Goal: Transaction & Acquisition: Purchase product/service

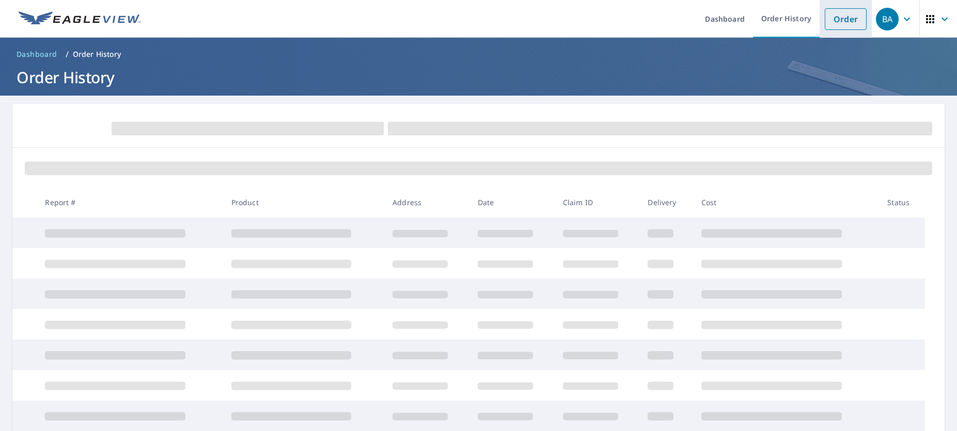
click at [825, 17] on link "Order" at bounding box center [846, 19] width 42 height 22
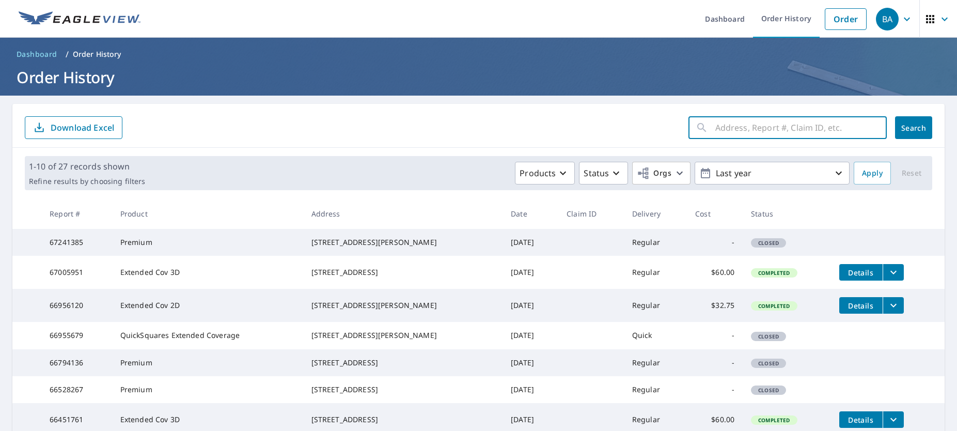
click at [741, 129] on input "text" at bounding box center [800, 127] width 171 height 29
type input "1"
click at [831, 14] on link "Order" at bounding box center [846, 19] width 42 height 22
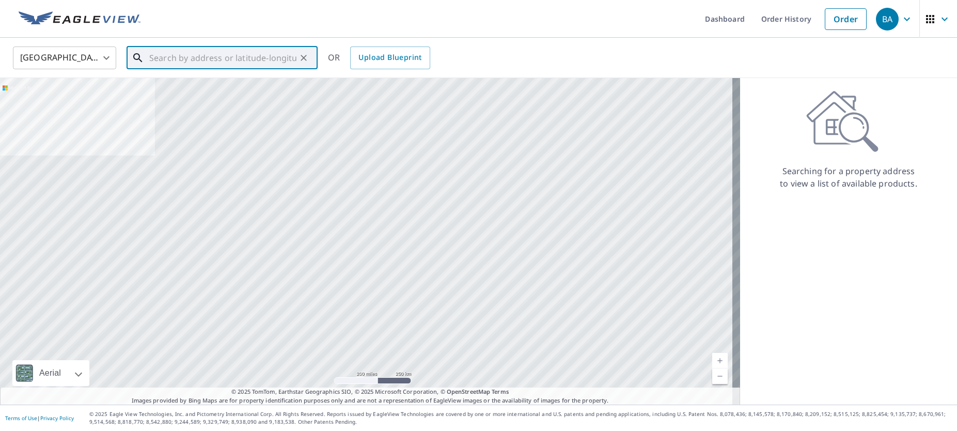
click at [175, 60] on input "text" at bounding box center [222, 57] width 147 height 29
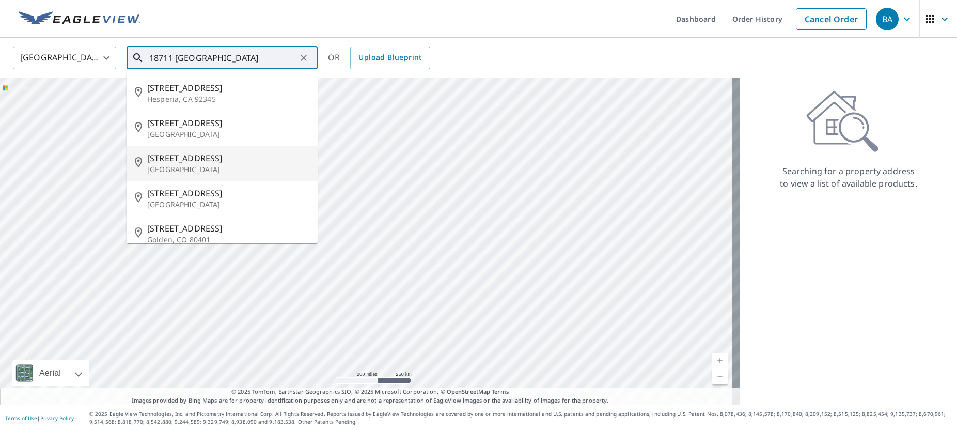
click at [176, 164] on span "[STREET_ADDRESS]" at bounding box center [228, 158] width 162 height 12
type input "[STREET_ADDRESS]"
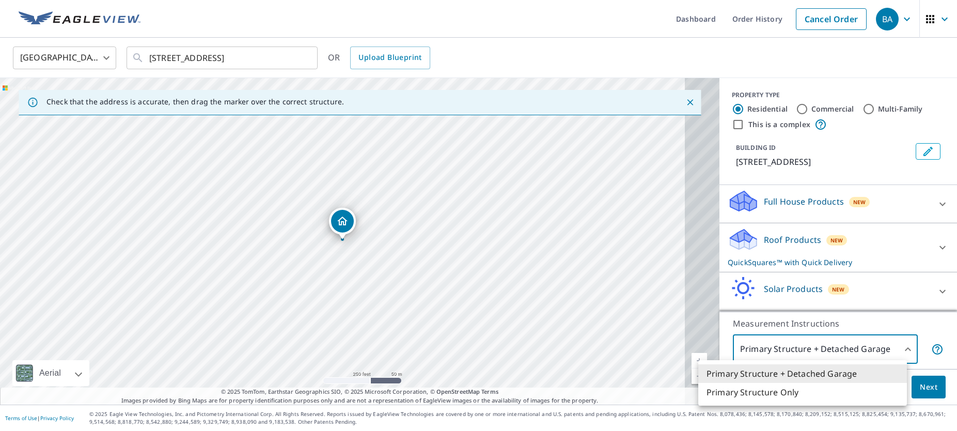
click at [899, 344] on body "BA BA Dashboard Order History Cancel Order BA [GEOGRAPHIC_DATA] [GEOGRAPHIC_DAT…" at bounding box center [478, 215] width 957 height 431
click at [899, 344] on div at bounding box center [478, 215] width 957 height 431
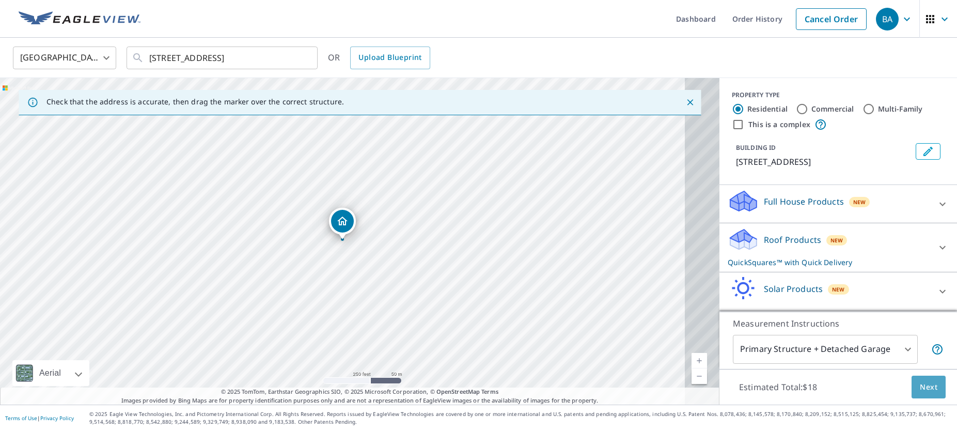
click at [920, 386] on span "Next" at bounding box center [929, 387] width 18 height 13
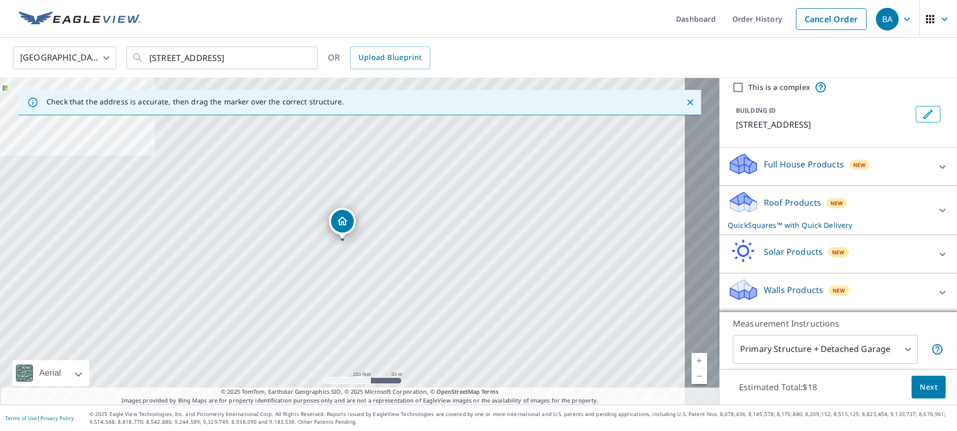
scroll to position [65, 0]
click at [940, 165] on icon at bounding box center [943, 167] width 6 height 4
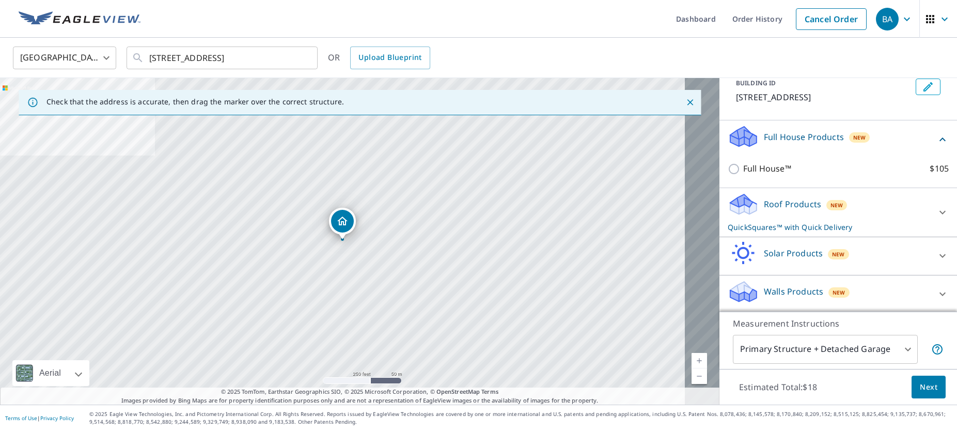
click at [937, 146] on icon at bounding box center [943, 139] width 12 height 12
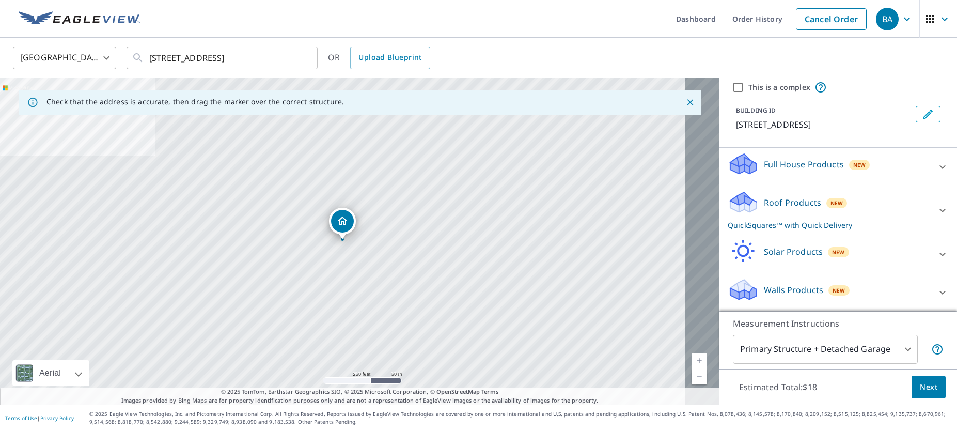
click at [937, 204] on icon at bounding box center [943, 210] width 12 height 12
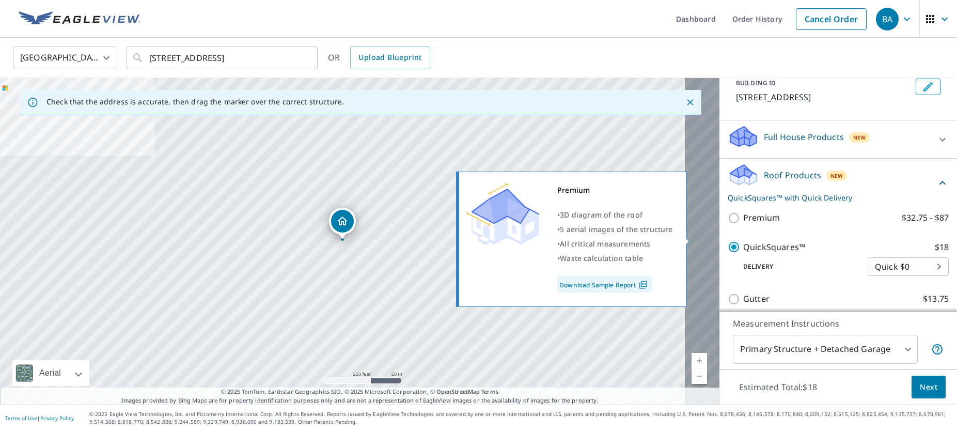
click at [728, 224] on input "Premium $32.75 - $87" at bounding box center [735, 218] width 15 height 12
checkbox input "true"
checkbox input "false"
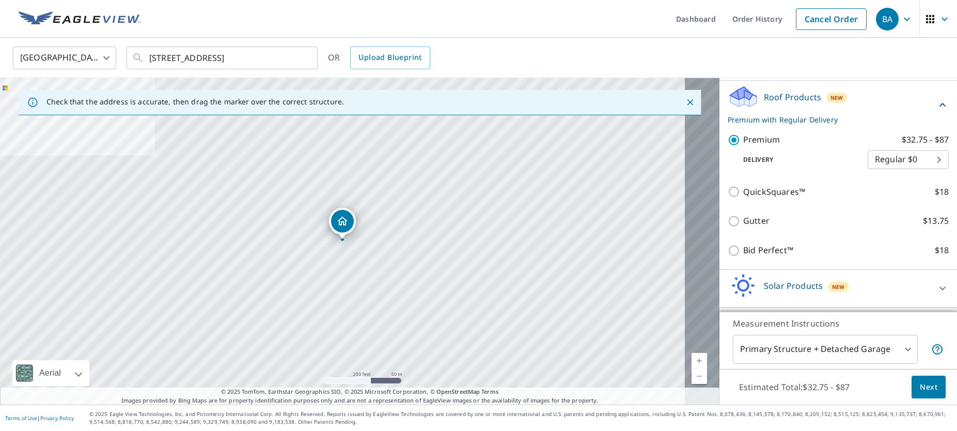
scroll to position [168, 0]
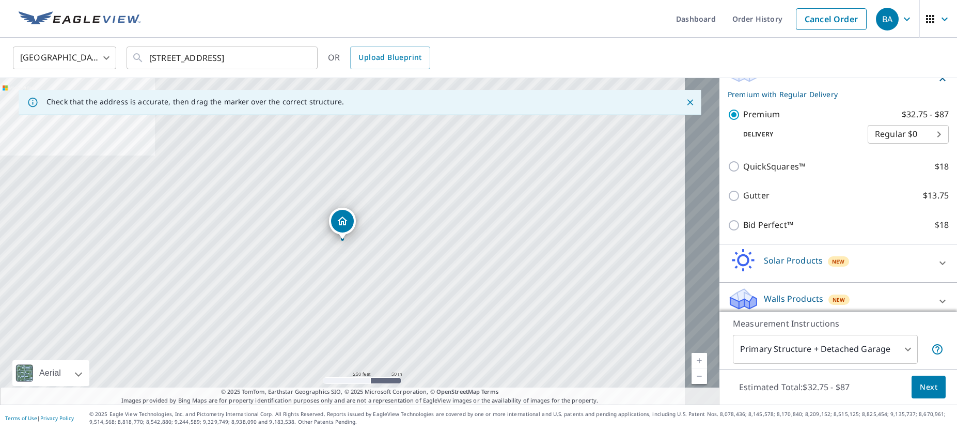
click at [920, 381] on span "Next" at bounding box center [929, 387] width 18 height 13
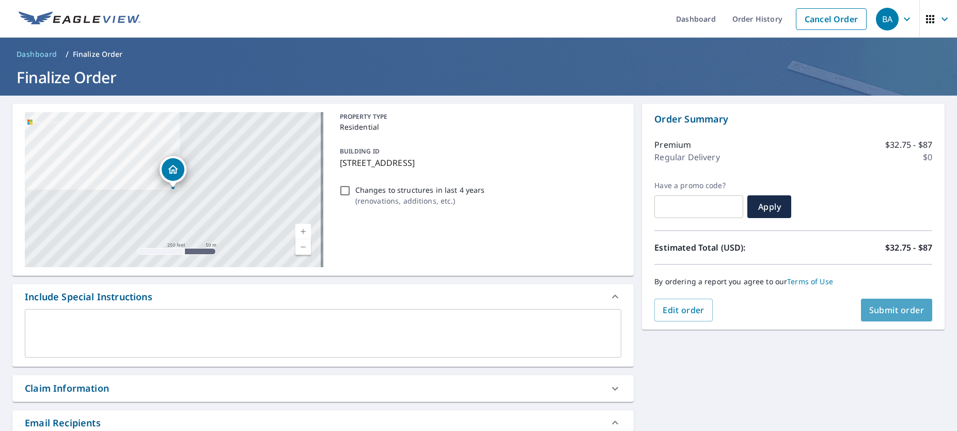
click at [896, 309] on span "Submit order" at bounding box center [896, 309] width 55 height 11
checkbox input "true"
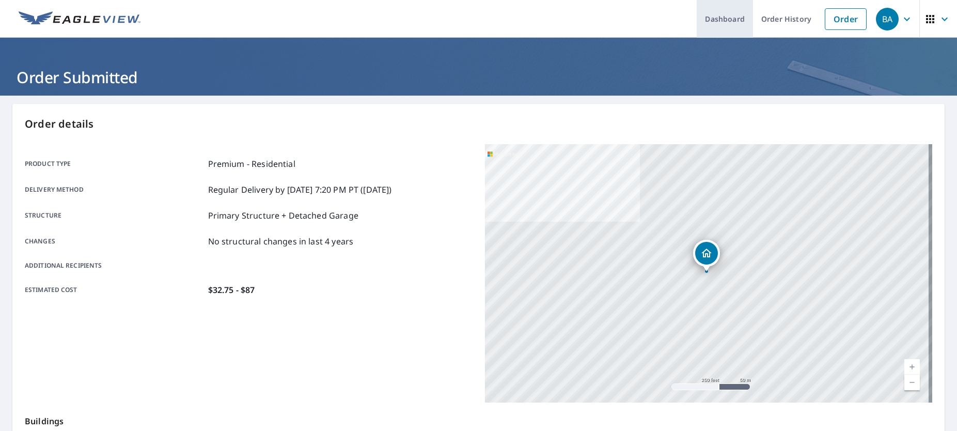
click at [706, 19] on link "Dashboard" at bounding box center [725, 19] width 56 height 38
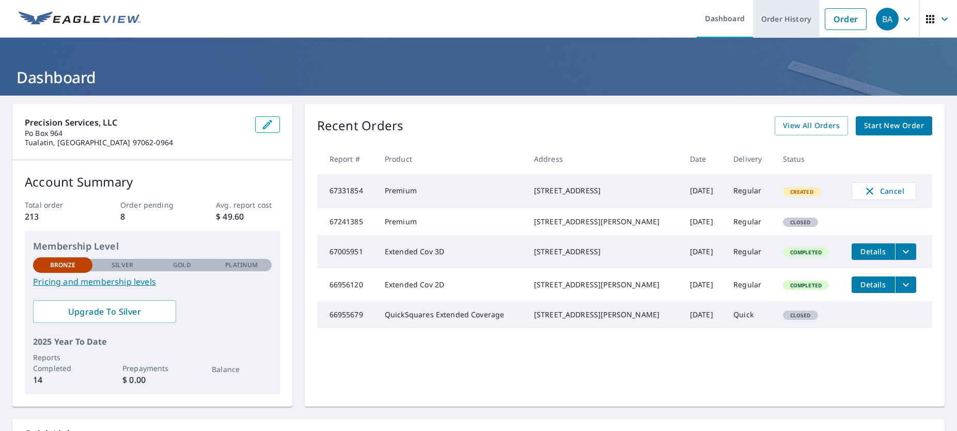
click at [778, 22] on link "Order History" at bounding box center [786, 19] width 67 height 38
